Goal: Information Seeking & Learning: Learn about a topic

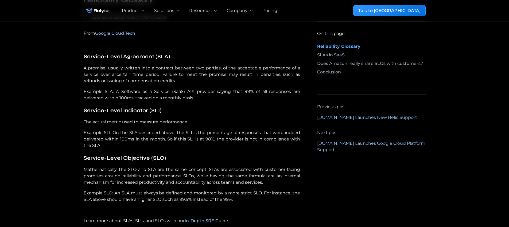
scroll to position [320, 0]
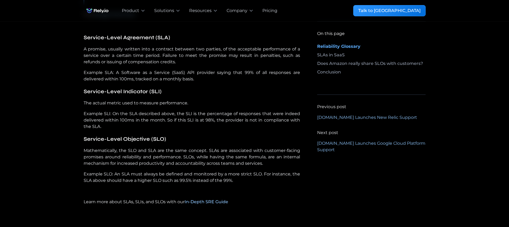
click at [196, 151] on p "Mathematically, the SLO and SLA are the same concept. SLAs are associated with …" at bounding box center [192, 156] width 216 height 19
drag, startPoint x: 204, startPoint y: 168, endPoint x: 203, endPoint y: 163, distance: 4.8
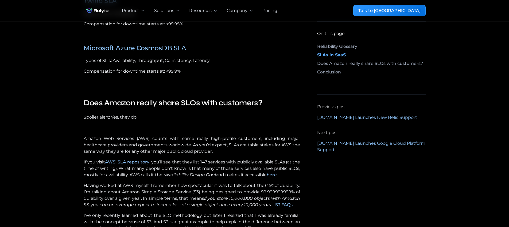
scroll to position [811, 0]
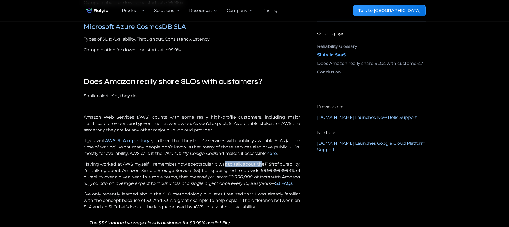
drag, startPoint x: 222, startPoint y: 165, endPoint x: 259, endPoint y: 165, distance: 36.6
click at [259, 165] on p "Having worked at AWS myself, I remember how spectacular it was to talk about th…" at bounding box center [192, 174] width 216 height 26
drag, startPoint x: 165, startPoint y: 169, endPoint x: 232, endPoint y: 172, distance: 67.4
click at [232, 172] on p "Having worked at AWS myself, I remember how spectacular it was to talk about th…" at bounding box center [192, 174] width 216 height 26
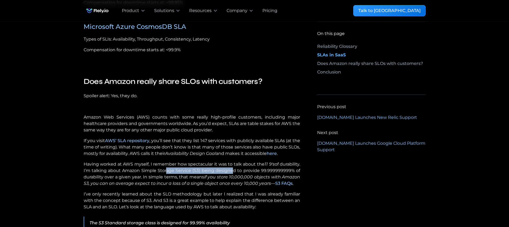
click at [232, 172] on p "Having worked at AWS myself, I remember how spectacular it was to talk about th…" at bounding box center [192, 174] width 216 height 26
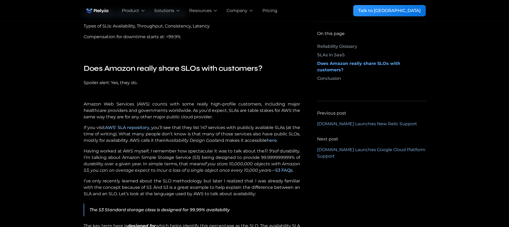
scroll to position [833, 0]
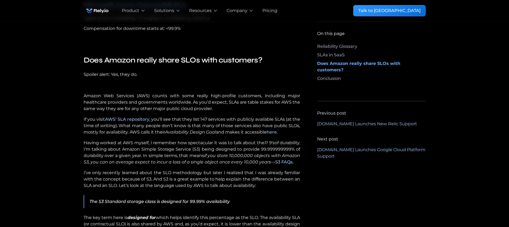
click at [275, 133] on link "here" at bounding box center [271, 131] width 10 height 5
click at [133, 119] on link "AWS’ SLA repository" at bounding box center [127, 119] width 44 height 5
click at [184, 147] on p "Having worked at AWS myself, I remember how spectacular it was to talk about th…" at bounding box center [192, 153] width 216 height 26
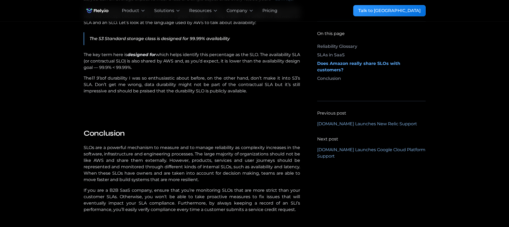
scroll to position [1004, 0]
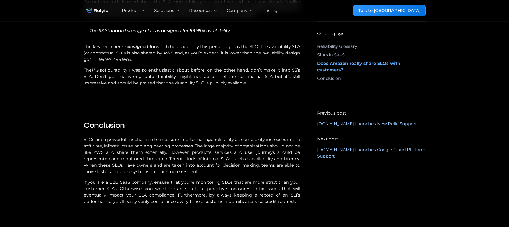
click at [200, 77] on p "The 11 9’s of durability I was so enthusiastic about before, on the other hand,…" at bounding box center [192, 76] width 216 height 19
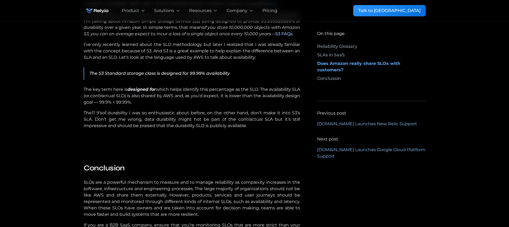
scroll to position [940, 0]
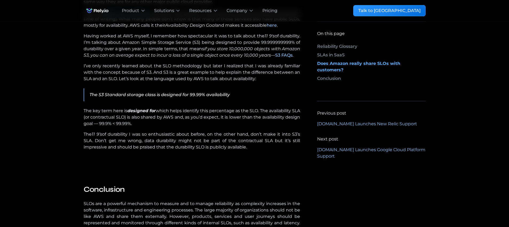
click at [281, 56] on link "S3 FAQs" at bounding box center [283, 55] width 17 height 5
